Goal: Find specific page/section: Find specific page/section

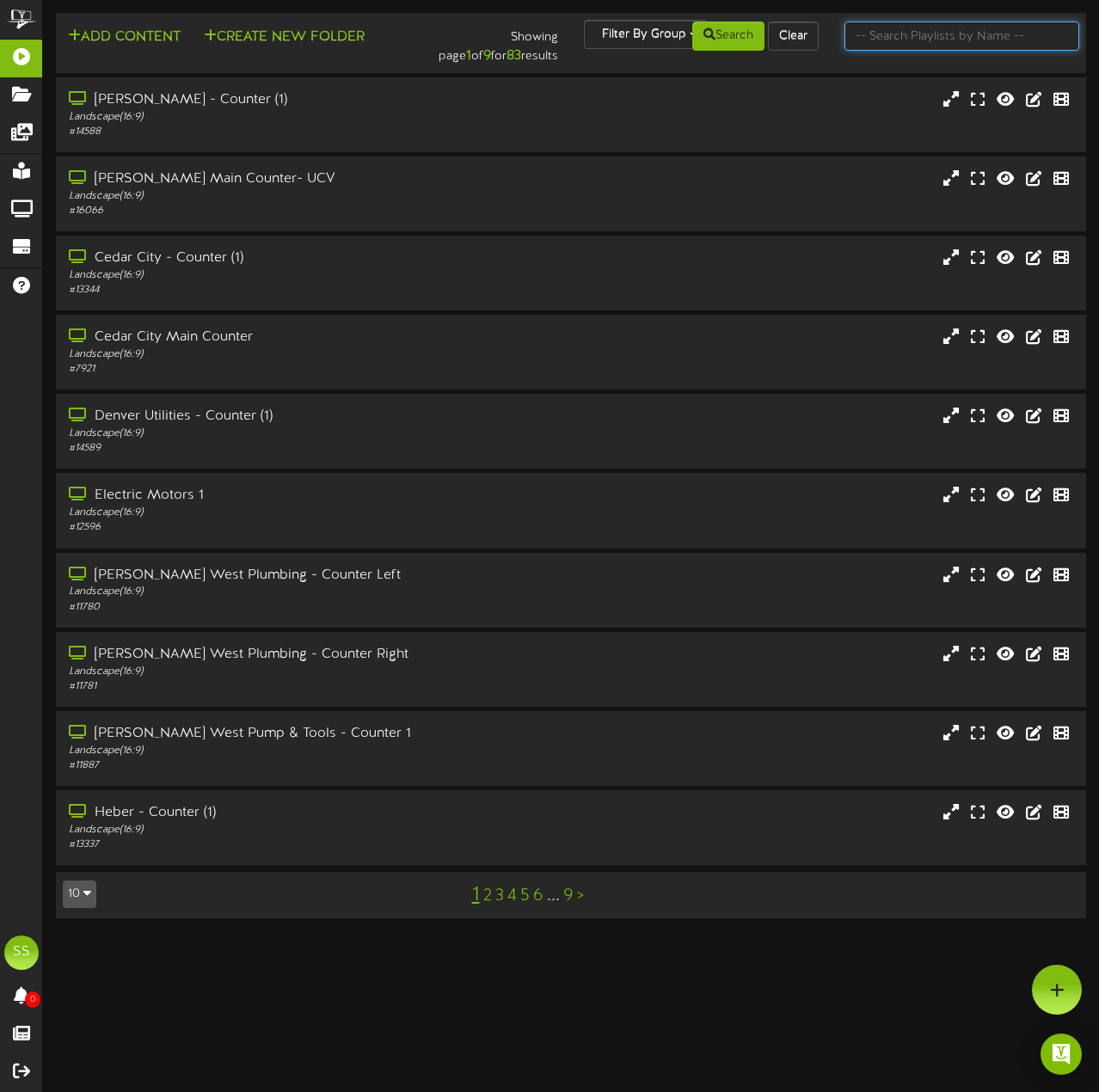
click at [902, 39] on input "text" at bounding box center [962, 36] width 235 height 29
type input "nephi"
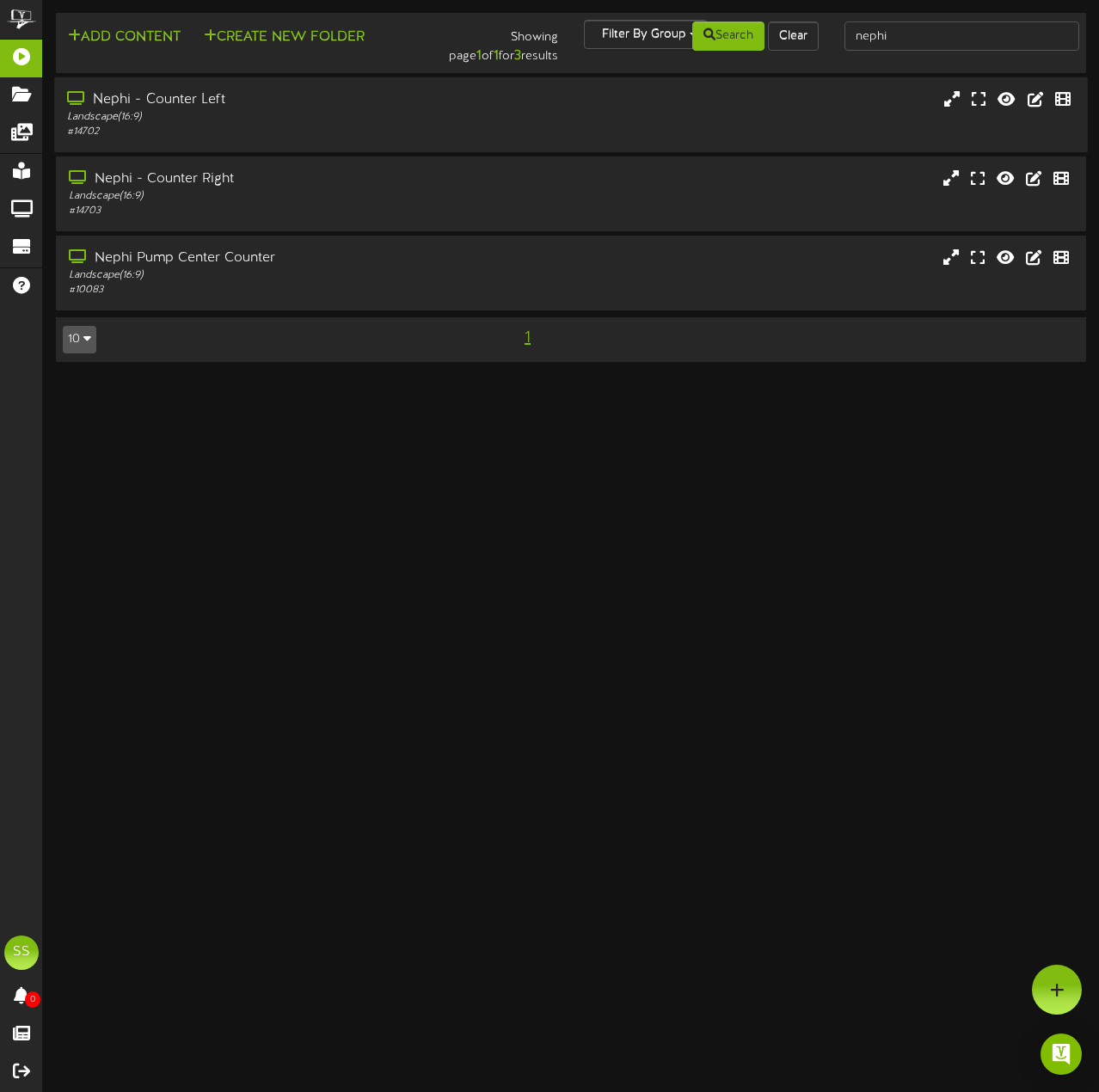
click at [468, 116] on div "Landscape ( 16:9 )" at bounding box center [269, 117] width 405 height 15
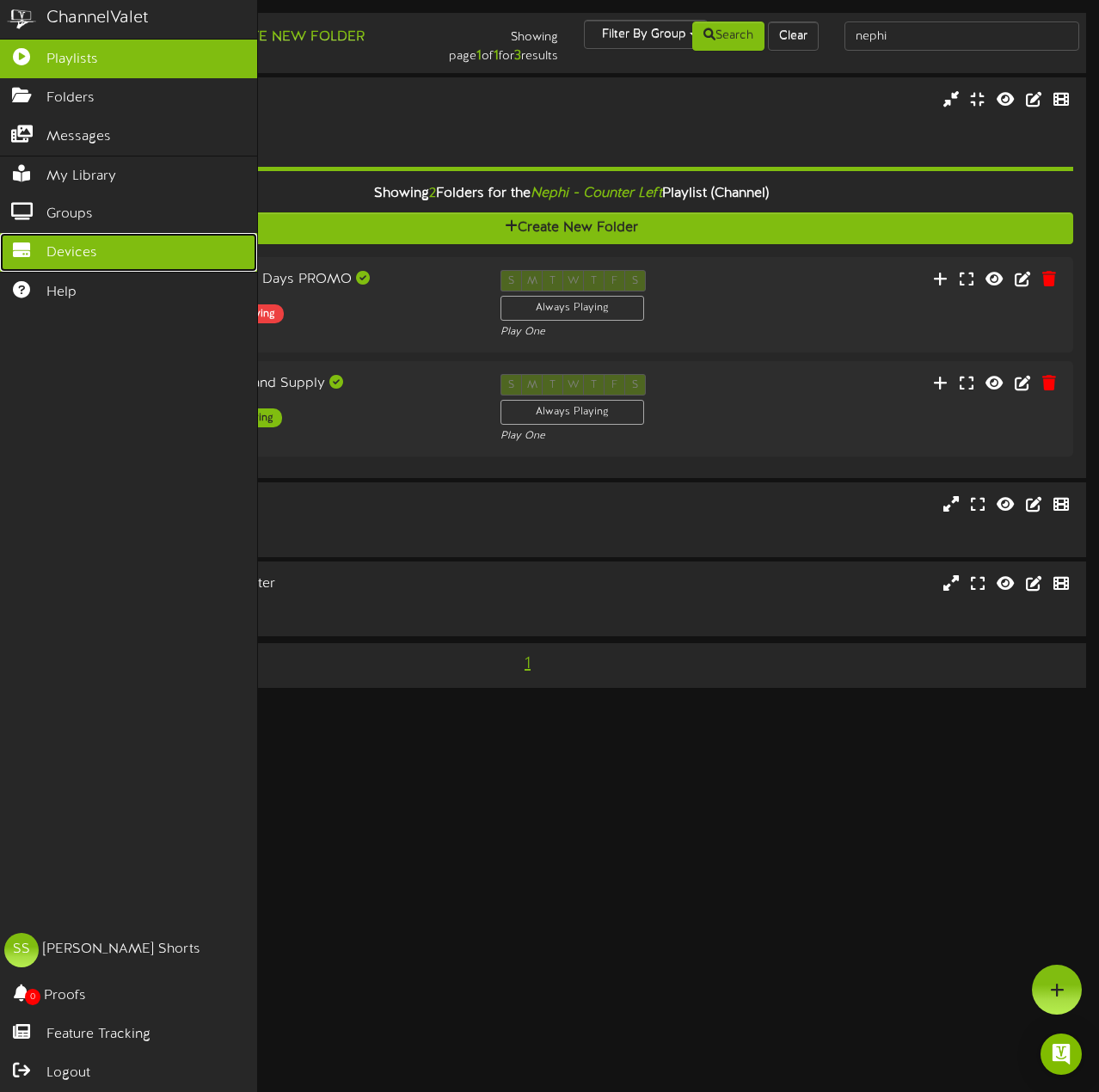
click at [82, 233] on link "Devices" at bounding box center [129, 252] width 257 height 39
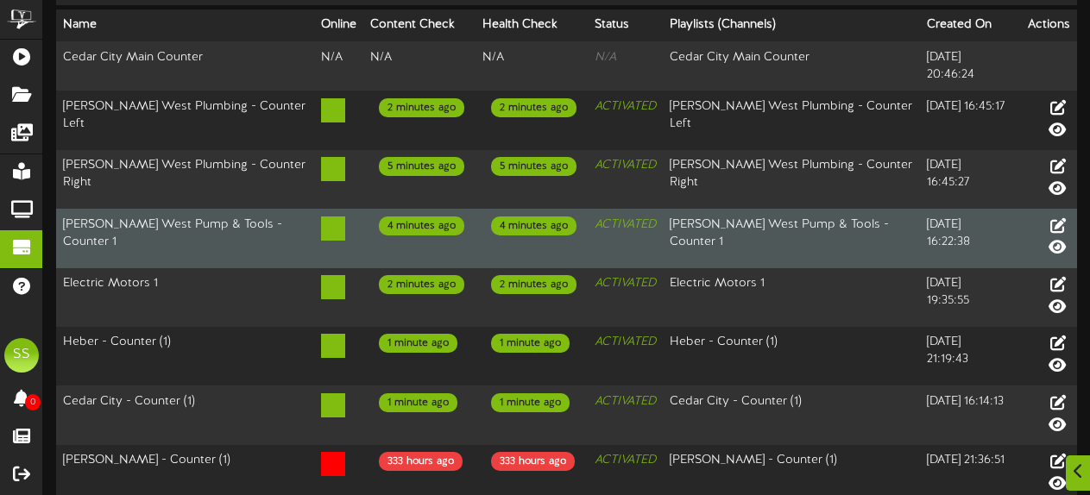
scroll to position [165, 0]
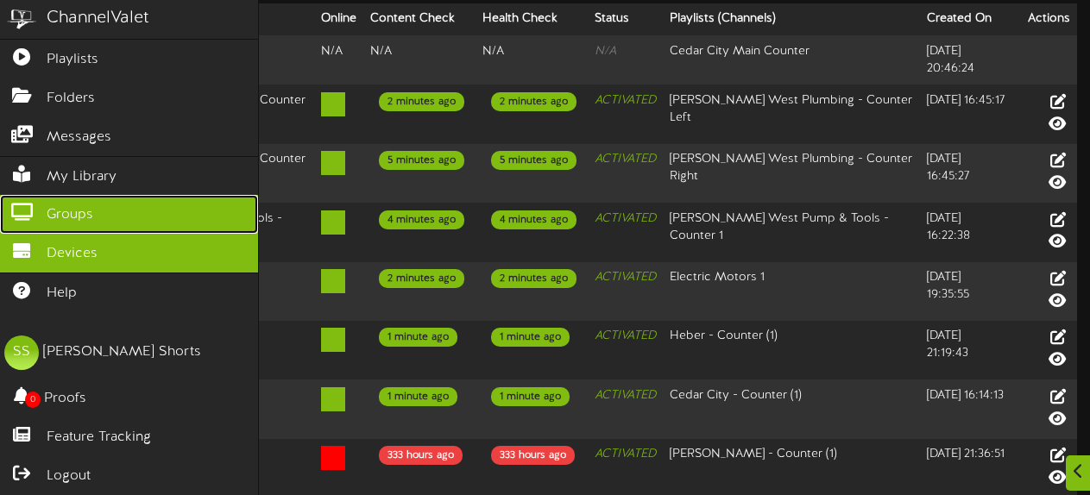
click at [70, 211] on span "Groups" at bounding box center [70, 215] width 47 height 20
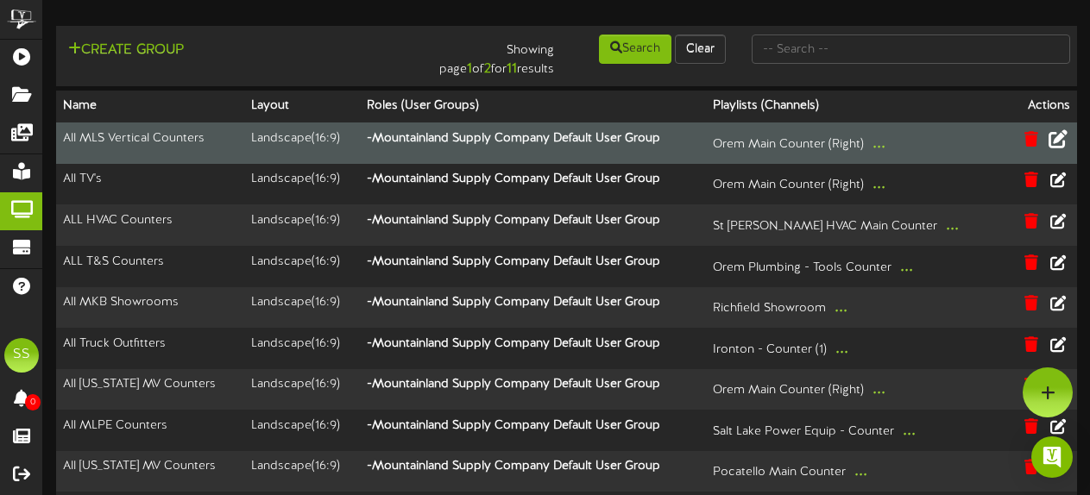
click at [1060, 141] on icon at bounding box center [1057, 138] width 19 height 19
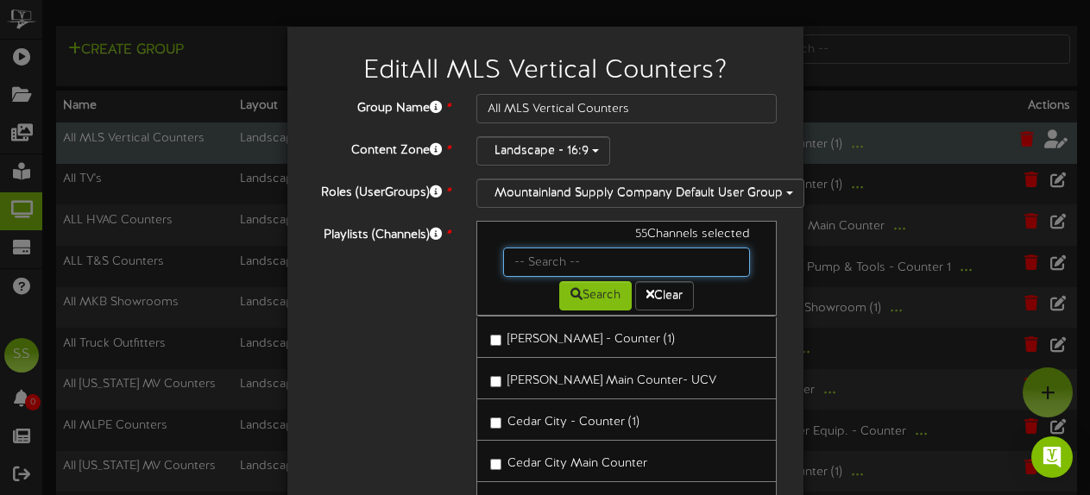
click at [600, 267] on input "text" at bounding box center [627, 262] width 248 height 29
type input "nephi"
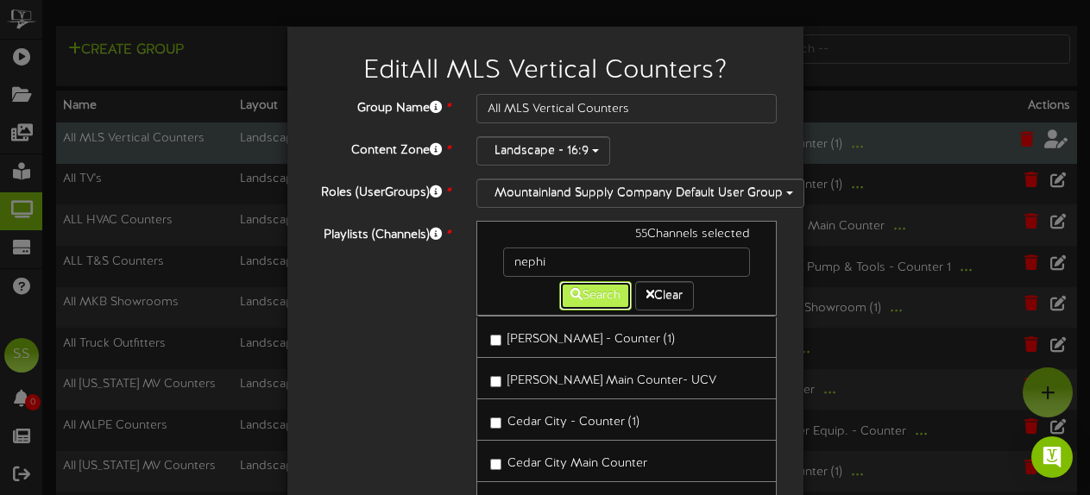
click at [589, 286] on button "Search" at bounding box center [595, 295] width 72 height 29
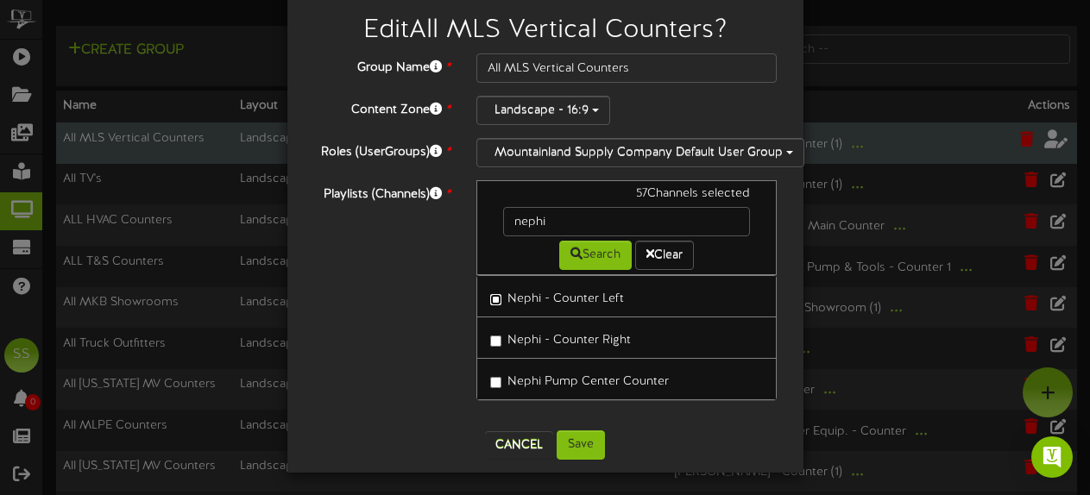
scroll to position [45, 0]
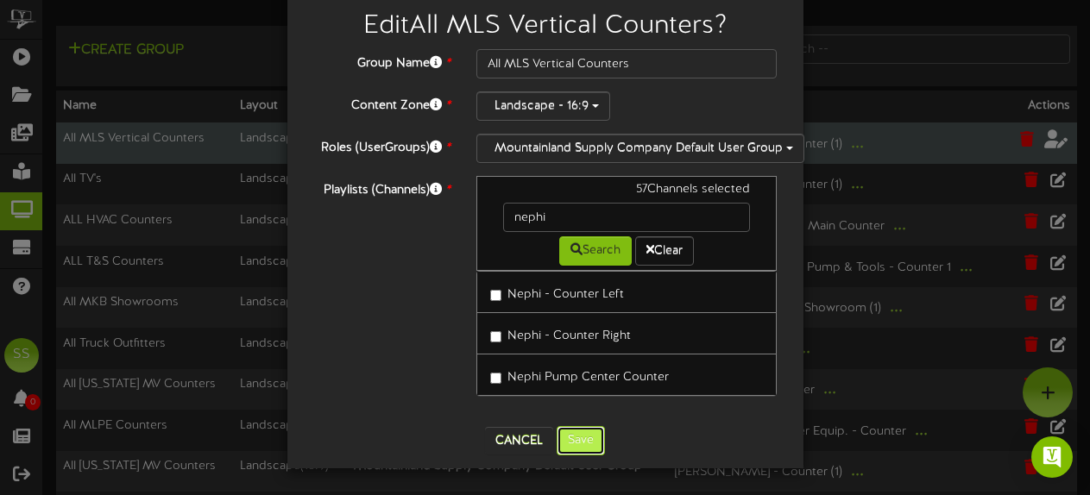
click at [583, 431] on button "Save" at bounding box center [581, 440] width 48 height 29
